Goal: Transaction & Acquisition: Download file/media

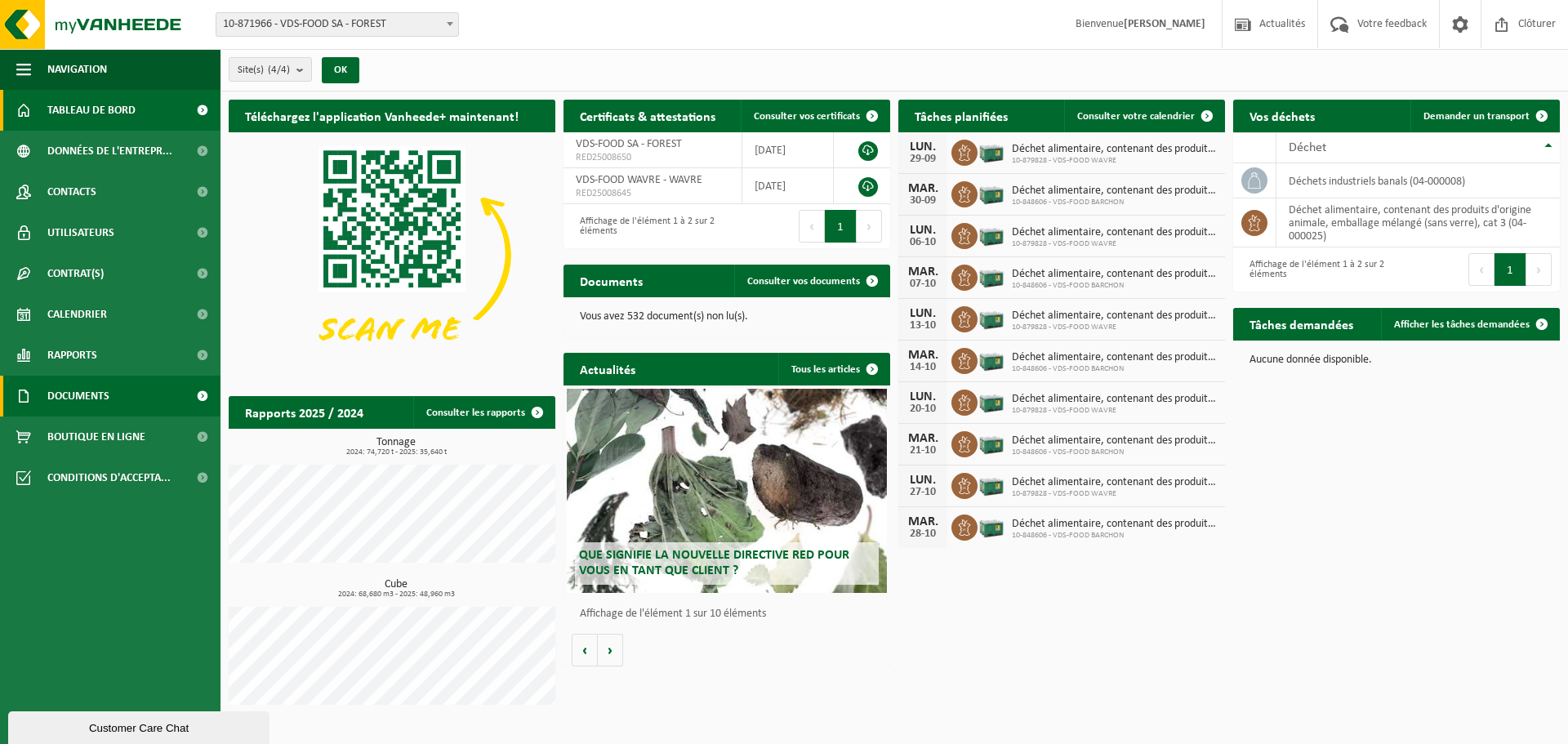
click at [77, 400] on span "Documents" at bounding box center [79, 396] width 62 height 40
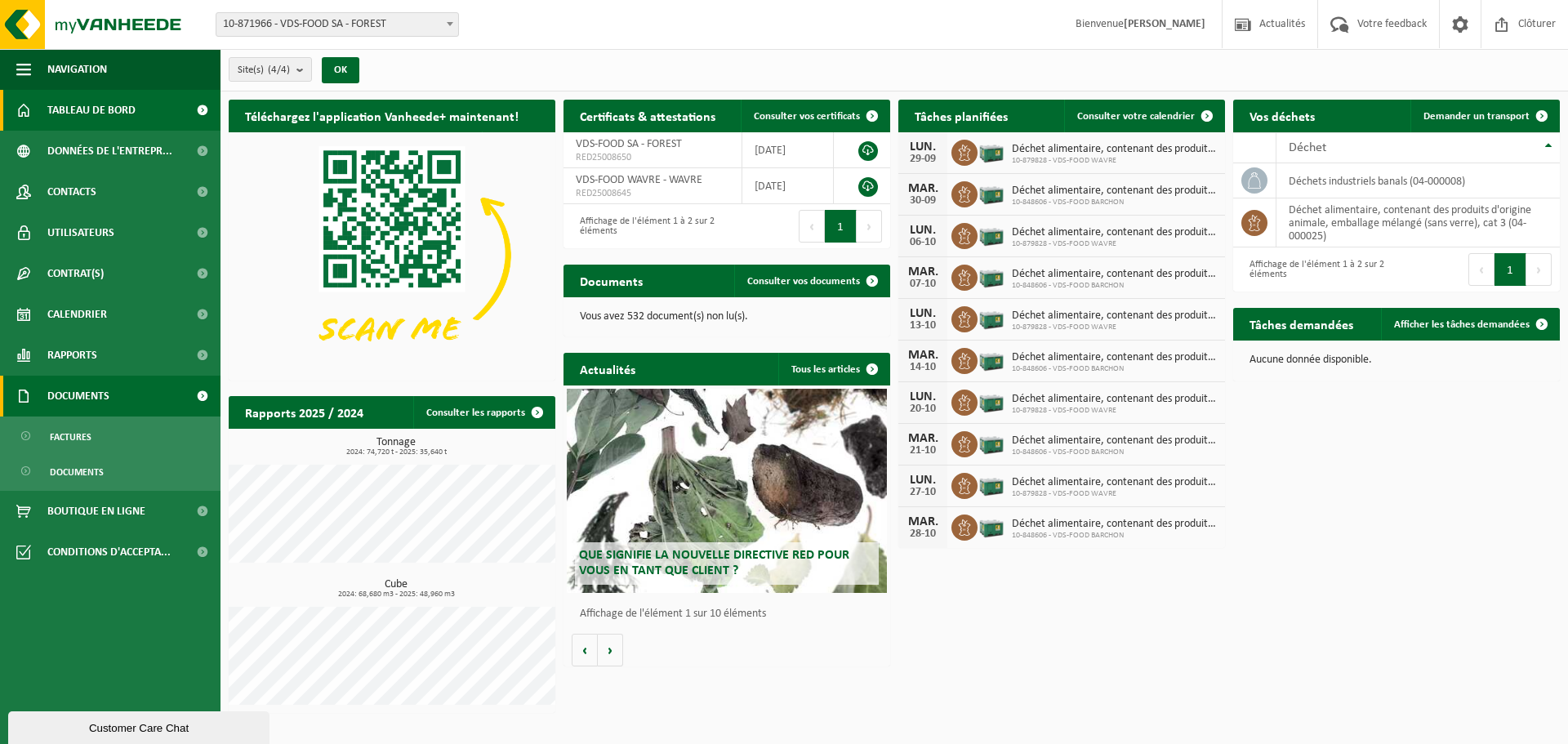
click at [77, 400] on span "Documents" at bounding box center [79, 396] width 62 height 40
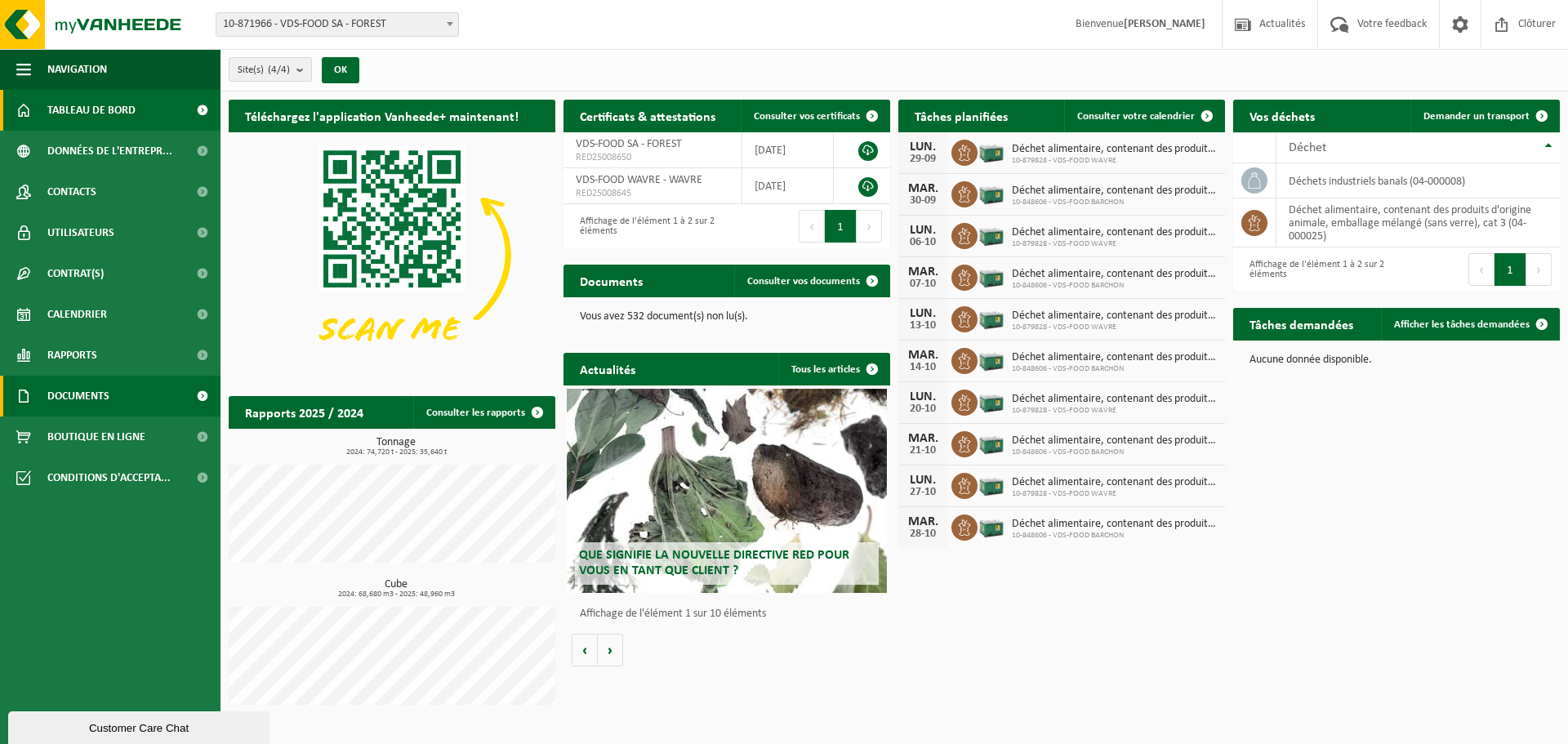
click at [99, 399] on span "Documents" at bounding box center [79, 396] width 62 height 40
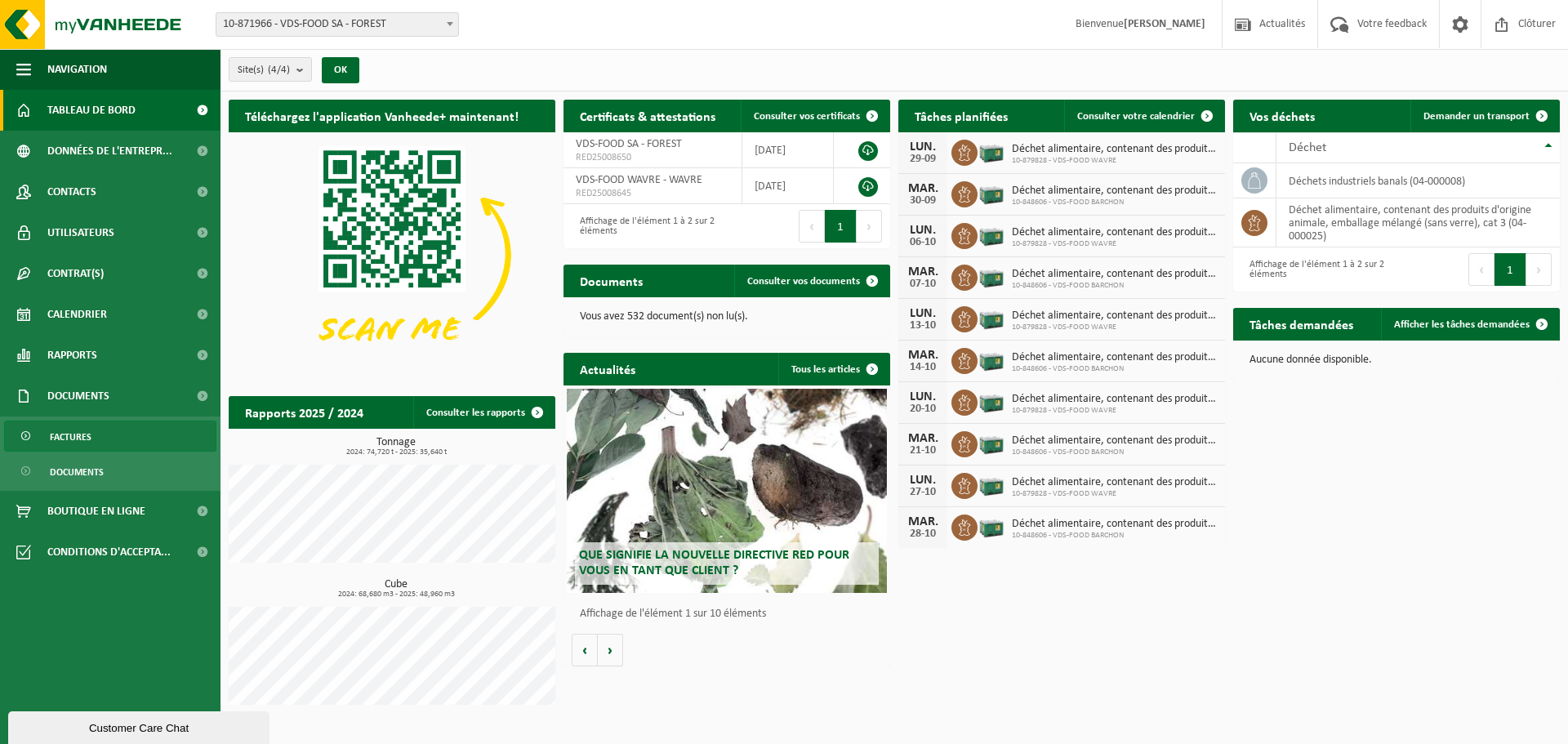
click at [73, 440] on span "Factures" at bounding box center [70, 437] width 41 height 31
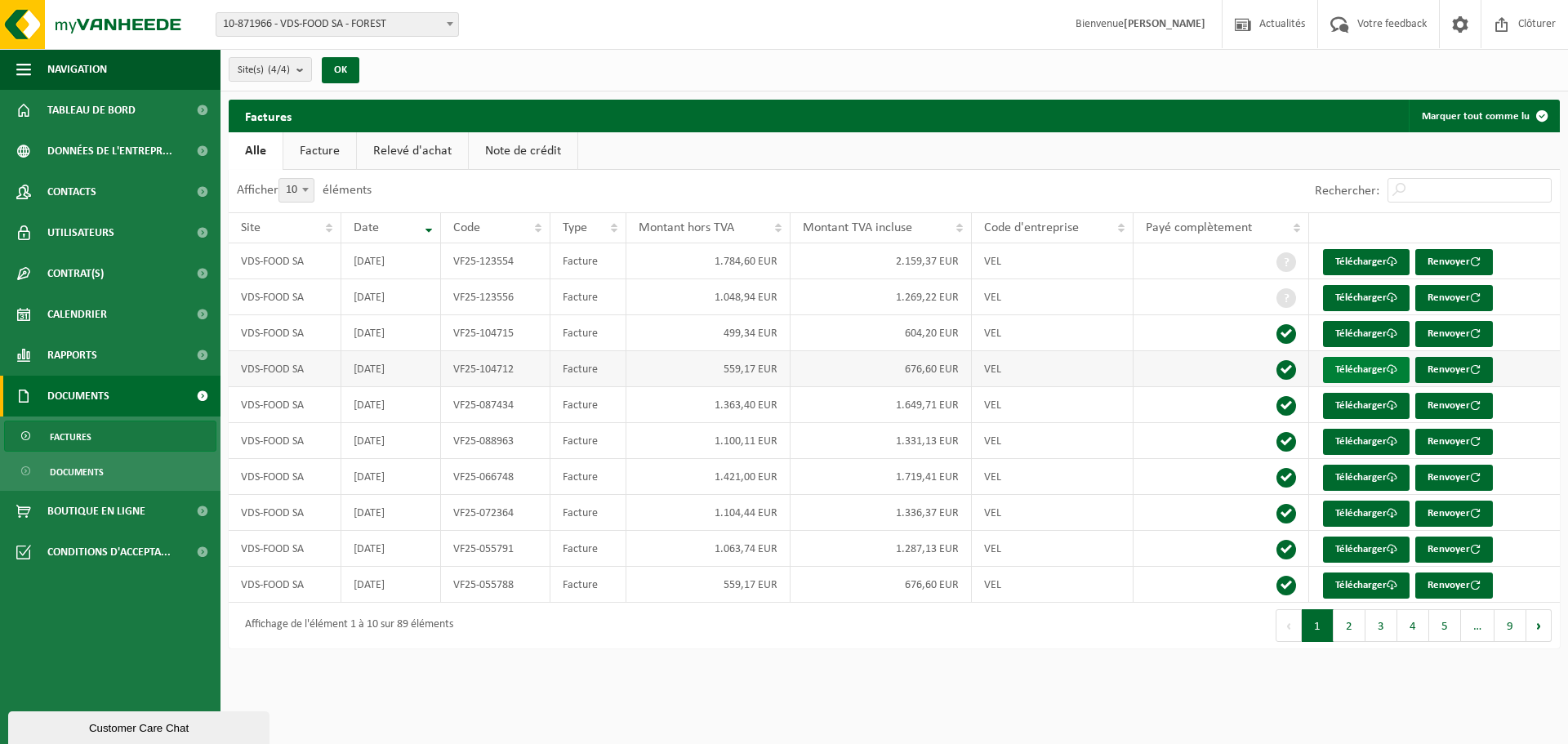
click at [1343, 374] on link "Télécharger" at bounding box center [1367, 369] width 86 height 26
click at [1397, 339] on span at bounding box center [1392, 333] width 11 height 11
click at [1368, 297] on link "Télécharger" at bounding box center [1367, 298] width 86 height 26
click at [1376, 256] on link "Télécharger" at bounding box center [1367, 262] width 86 height 26
